Goal: Contribute content

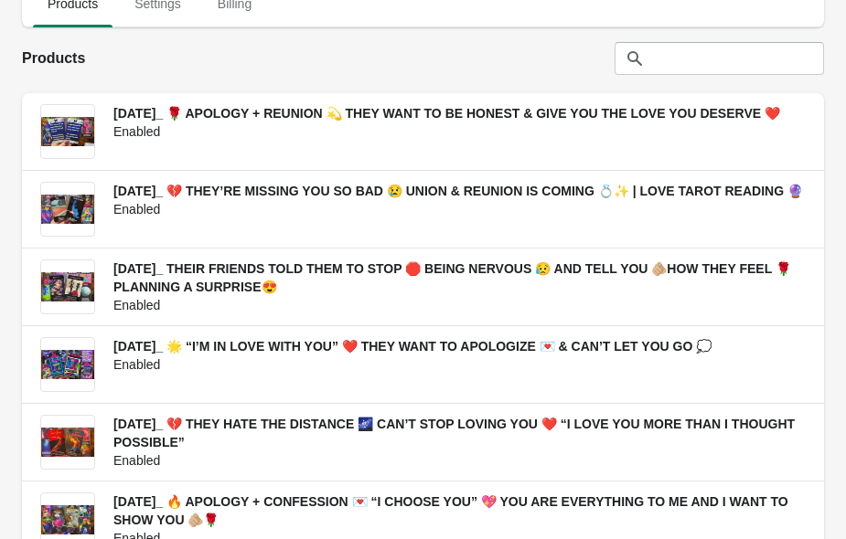
scroll to position [111, 0]
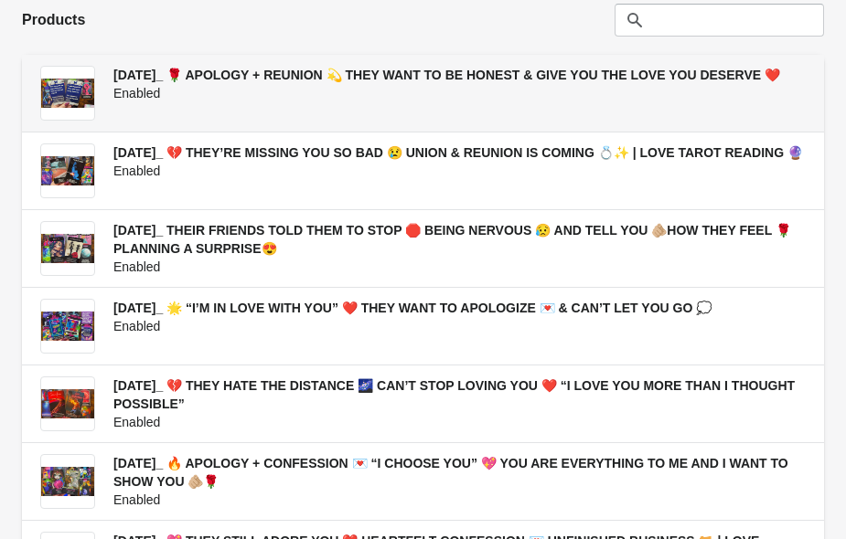
click at [260, 84] on h3 "[DATE]_ 🌹 APOLOGY + REUNION 💫 THEY WANT TO BE HONEST & GIVE YOU THE LOVE YOU DE…" at bounding box center [459, 75] width 692 height 18
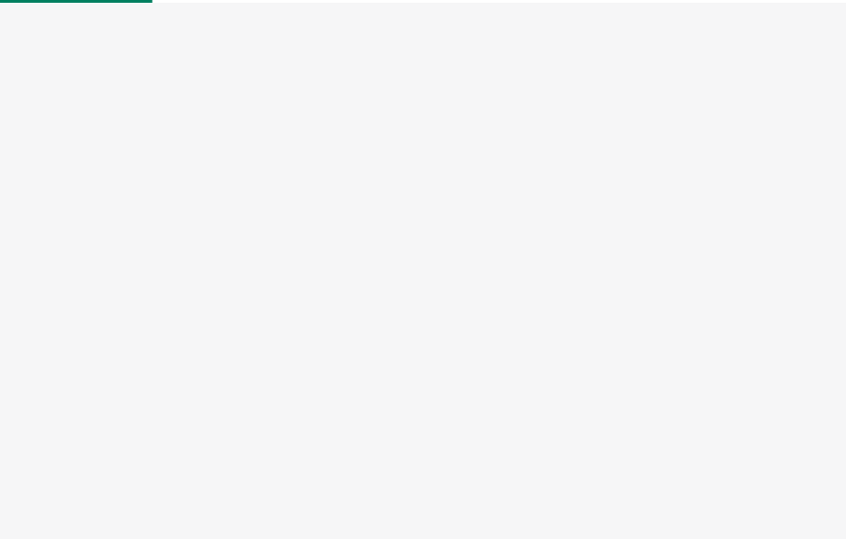
select select "US"
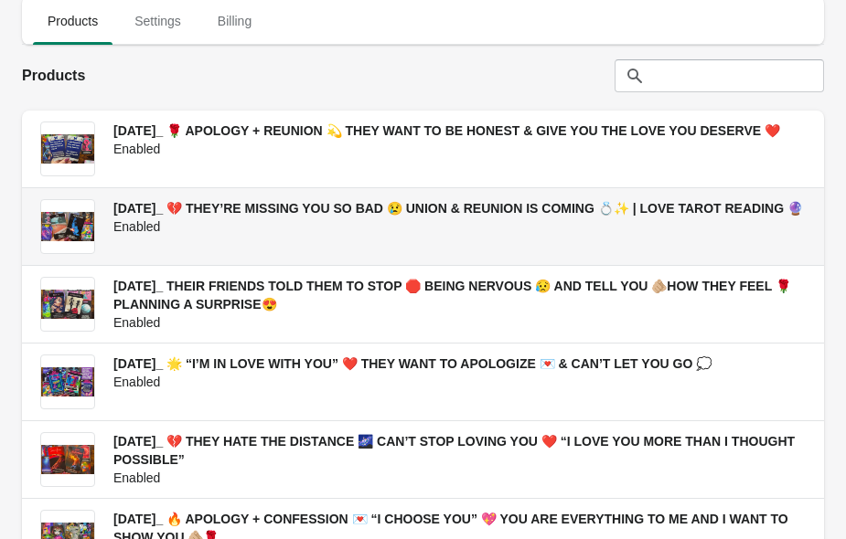
scroll to position [56, 0]
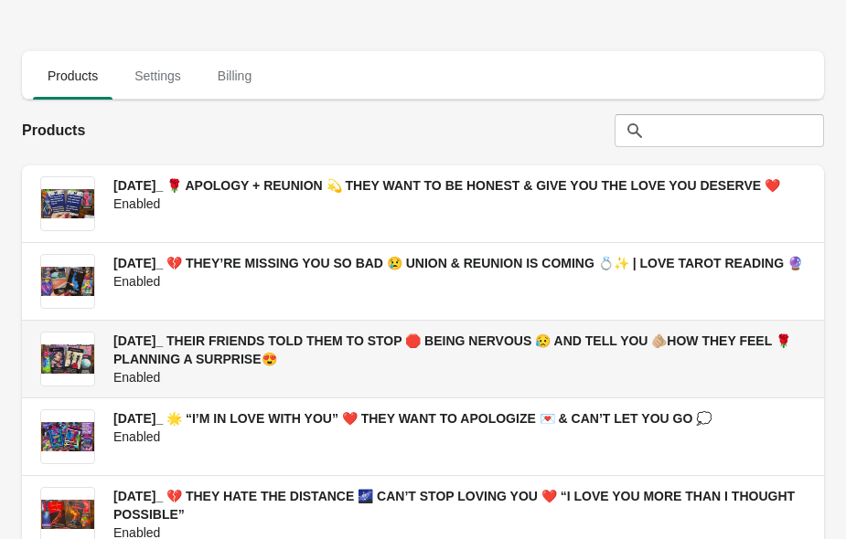
click at [186, 347] on span "[DATE]_ THEIR FRIENDS TOLD THEM TO STOP 🛑 BEING NERVOUS 😥 AND TELL YOU 🫵🏼HOW TH…" at bounding box center [452, 350] width 678 height 33
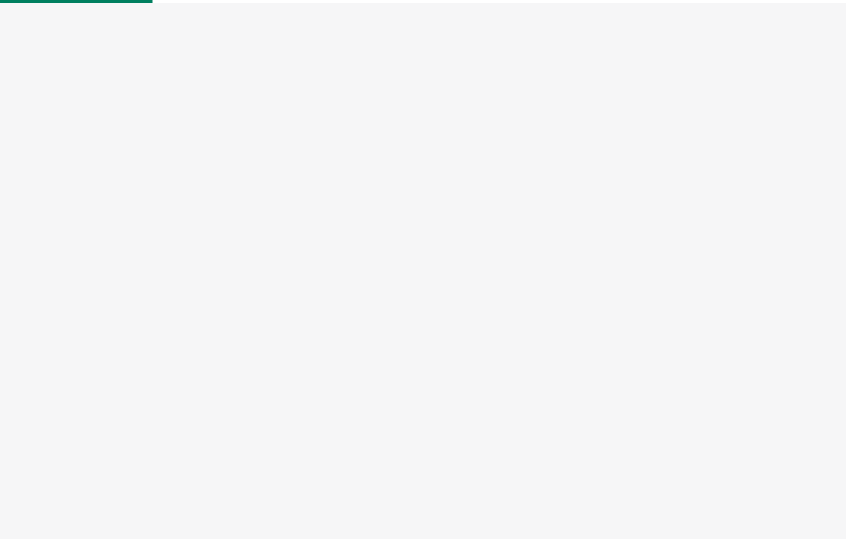
select select "US"
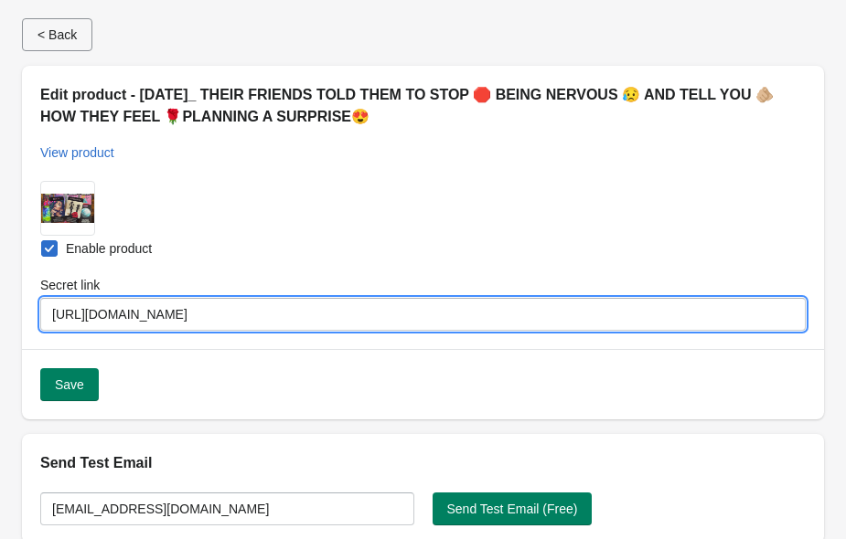
drag, startPoint x: 403, startPoint y: 315, endPoint x: 174, endPoint y: 310, distance: 229.6
click at [174, 310] on input "https://youtu.be/m5S9yZFSP_4?si=qVa3R52gHkthgFYD" at bounding box center [422, 314] width 765 height 33
click at [64, 310] on input "https://youtu.be/m5S9yZFSP_4?si=qVa3R52gHkthgFYD" at bounding box center [422, 314] width 765 height 33
drag, startPoint x: 51, startPoint y: 308, endPoint x: 422, endPoint y: 302, distance: 371.3
click at [418, 300] on input "https://youtu.be/m5S9yZFSP_4?si=qVa3R52gHkthgFYD" at bounding box center [422, 314] width 765 height 33
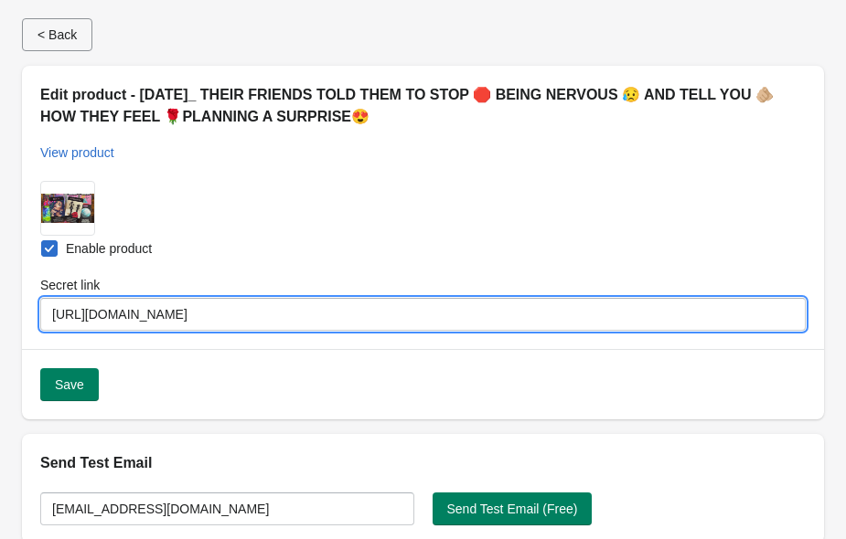
drag, startPoint x: 400, startPoint y: 308, endPoint x: 55, endPoint y: 313, distance: 344.8
click at [55, 313] on input "https://youtu.be/m5S9yZFSP_4?si=qVa3R52gHkthgFYD" at bounding box center [422, 314] width 765 height 33
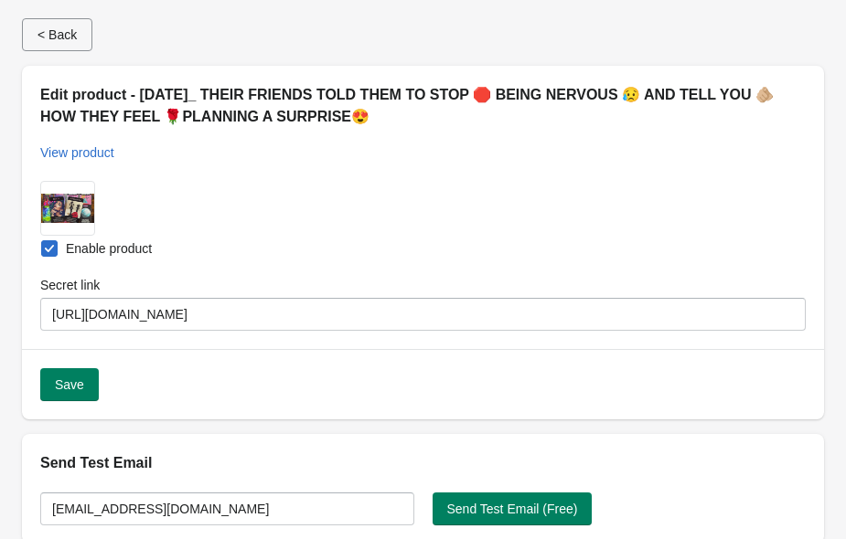
click at [386, 287] on div "Secret link" at bounding box center [422, 285] width 765 height 18
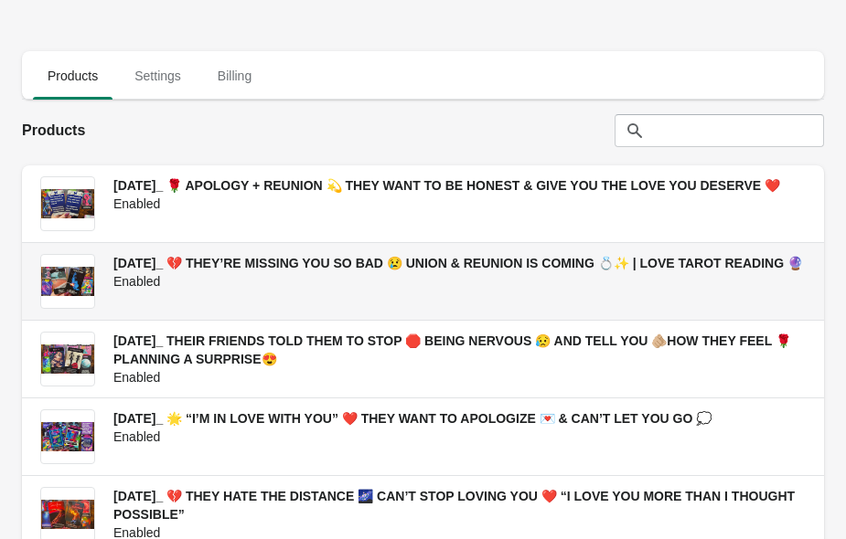
click at [174, 262] on span "[DATE]_ 💔 THEY’RE MISSING YOU SO BAD 😢 UNION & REUNION IS COMING 💍✨ | LOVE TARO…" at bounding box center [457, 263] width 689 height 15
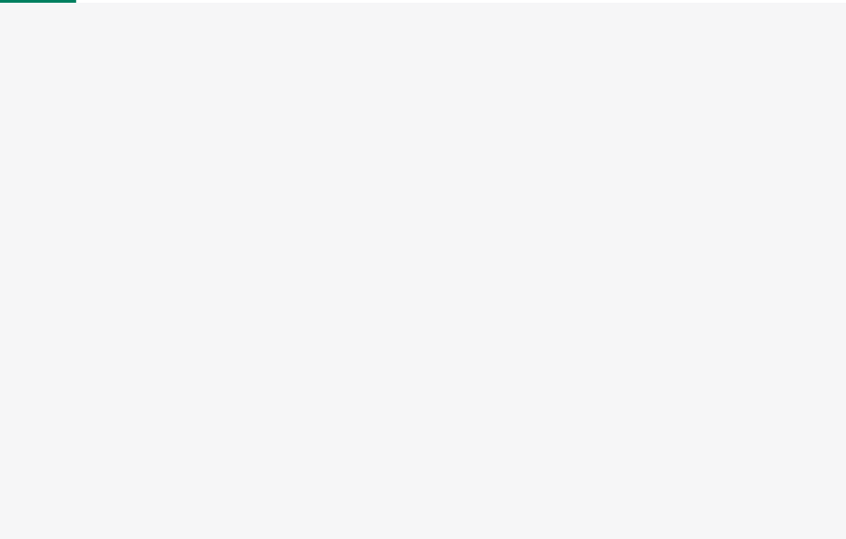
select select "US"
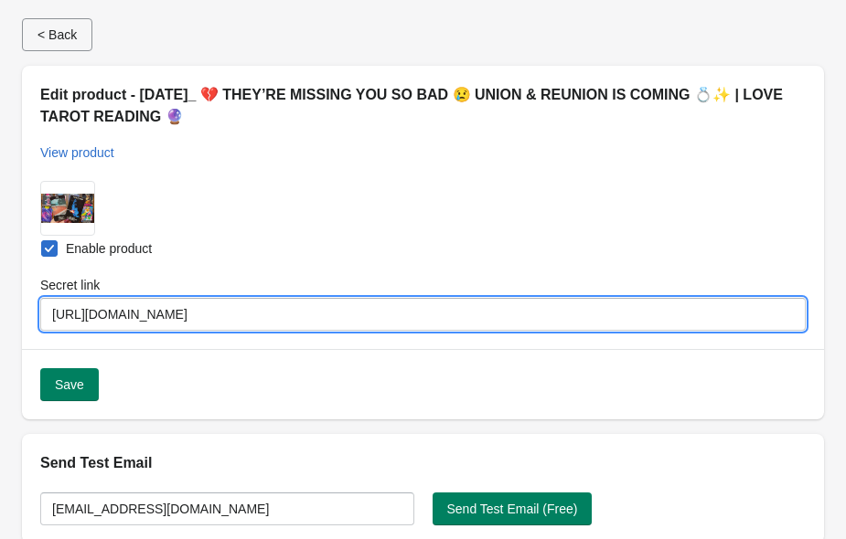
click at [387, 314] on input "https://youtu.be/qjnEZ1VR5Y0?si=n_x1DV68pDjVsZqw" at bounding box center [422, 314] width 765 height 33
drag, startPoint x: 393, startPoint y: 314, endPoint x: 55, endPoint y: 314, distance: 338.3
click at [55, 309] on input "https://youtu.be/qjnEZ1VR5Y0?si=n_x1DV68pDjVsZqw" at bounding box center [422, 314] width 765 height 33
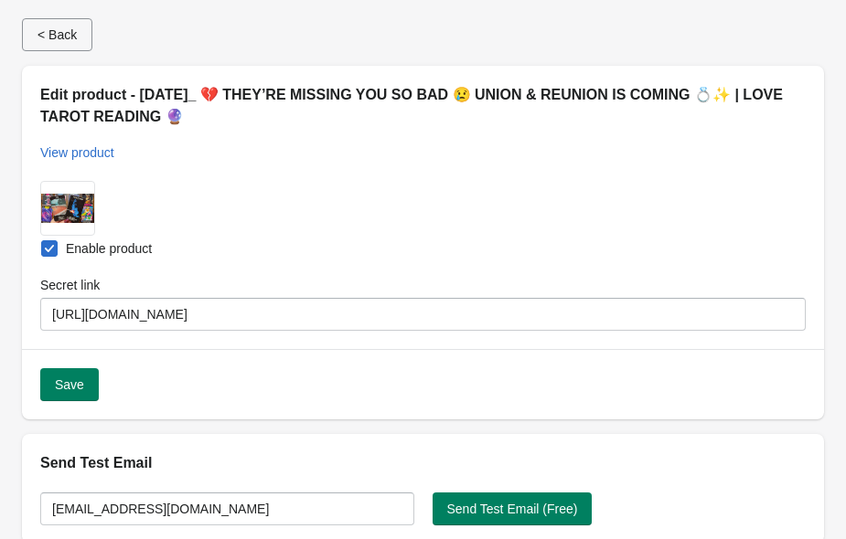
click at [336, 176] on div "Submit Enable product Secret link https://youtu.be/qjnEZ1VR5Y0?si=n_x1DV68pDjVs…" at bounding box center [423, 256] width 802 height 187
click at [335, 176] on div "Submit Enable product Secret link https://youtu.be/qjnEZ1VR5Y0?si=n_x1DV68pDjVs…" at bounding box center [423, 256] width 802 height 187
